Goal: Information Seeking & Learning: Learn about a topic

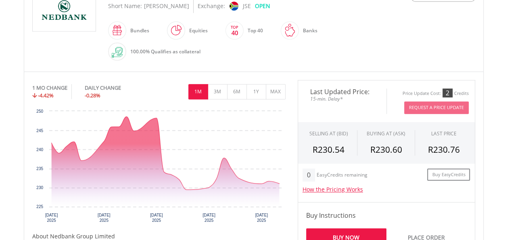
scroll to position [202, 0]
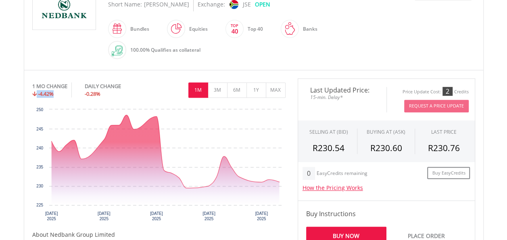
drag, startPoint x: 53, startPoint y: 94, endPoint x: 36, endPoint y: 92, distance: 18.0
click at [36, 92] on div "-4.42%" at bounding box center [49, 94] width 35 height 8
click at [216, 86] on button "3M" at bounding box center [218, 89] width 20 height 15
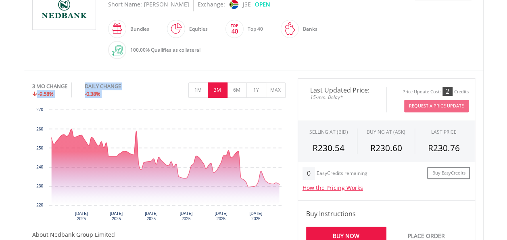
drag, startPoint x: 56, startPoint y: 96, endPoint x: 33, endPoint y: 89, distance: 24.5
click at [33, 89] on div "3 MO CHANGE -9.58% DAILY CHANGE -0.38% 1M 3M 6M 1Y MAX" at bounding box center [158, 91] width 253 height 27
click at [240, 82] on button "6M" at bounding box center [237, 89] width 20 height 15
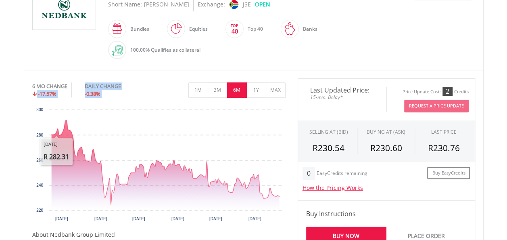
click at [57, 97] on div "6 MO CHANGE -17.57% DAILY CHANGE -0.38% 1M 3M 6M 1Y MAX" at bounding box center [158, 91] width 253 height 27
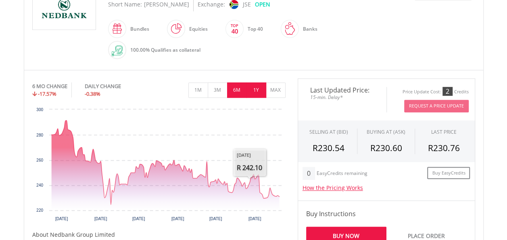
click at [253, 94] on button "1Y" at bounding box center [257, 89] width 20 height 15
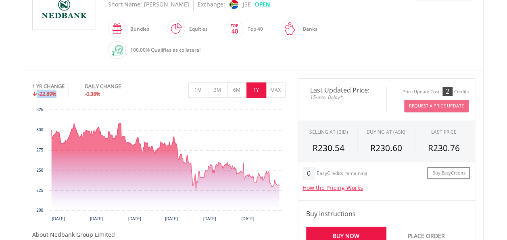
drag, startPoint x: 60, startPoint y: 92, endPoint x: 34, endPoint y: 90, distance: 26.3
click at [34, 90] on div "-22.89%" at bounding box center [48, 94] width 32 height 8
click at [282, 86] on button "MAX" at bounding box center [276, 89] width 20 height 15
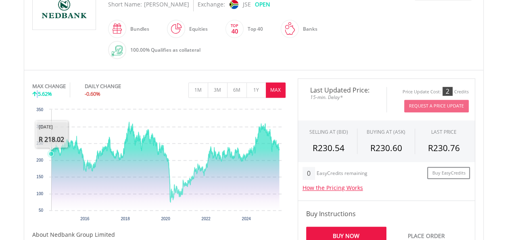
click at [50, 108] on rect "Interactive chart" at bounding box center [158, 165] width 253 height 121
drag, startPoint x: 44, startPoint y: 94, endPoint x: 54, endPoint y: 98, distance: 10.9
click at [51, 96] on div "MAX CHANGE 5.62% DAILY CHANGE -0.60% 1M 3M 6M 1Y MAX" at bounding box center [158, 91] width 253 height 27
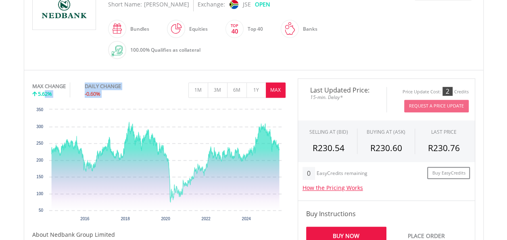
click at [80, 90] on div "MAX CHANGE 5.62%" at bounding box center [58, 89] width 53 height 15
drag, startPoint x: 47, startPoint y: 91, endPoint x: 35, endPoint y: 89, distance: 12.3
click at [35, 90] on div "5.62%" at bounding box center [48, 94] width 33 height 8
